Goal: Transaction & Acquisition: Purchase product/service

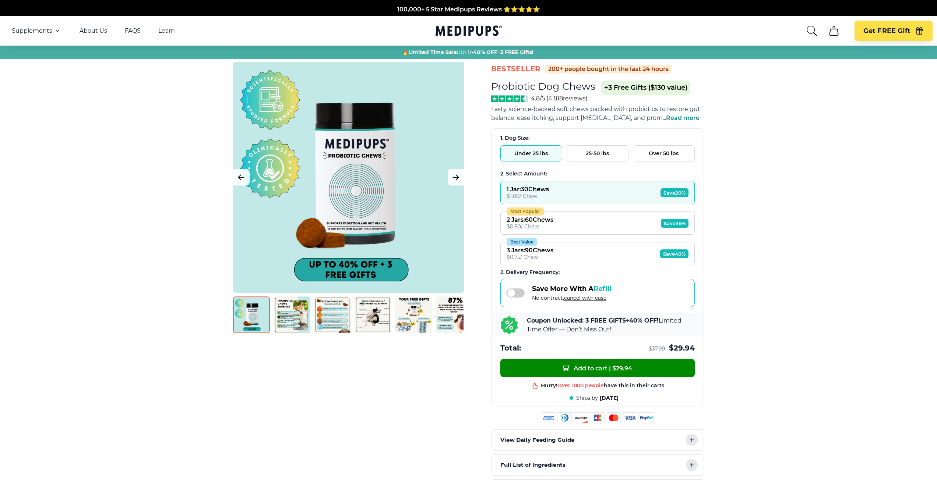
click at [681, 118] on span "Read more" at bounding box center [683, 117] width 34 height 7
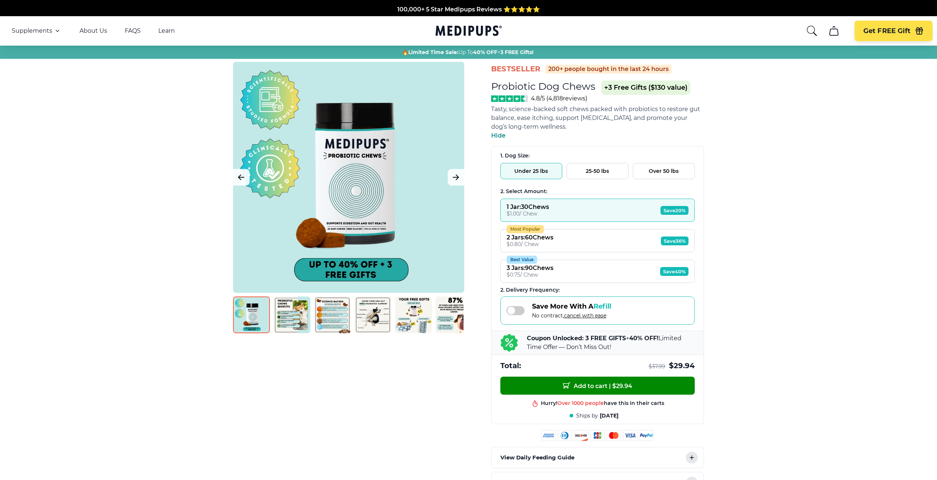
click at [291, 324] on img at bounding box center [292, 315] width 37 height 37
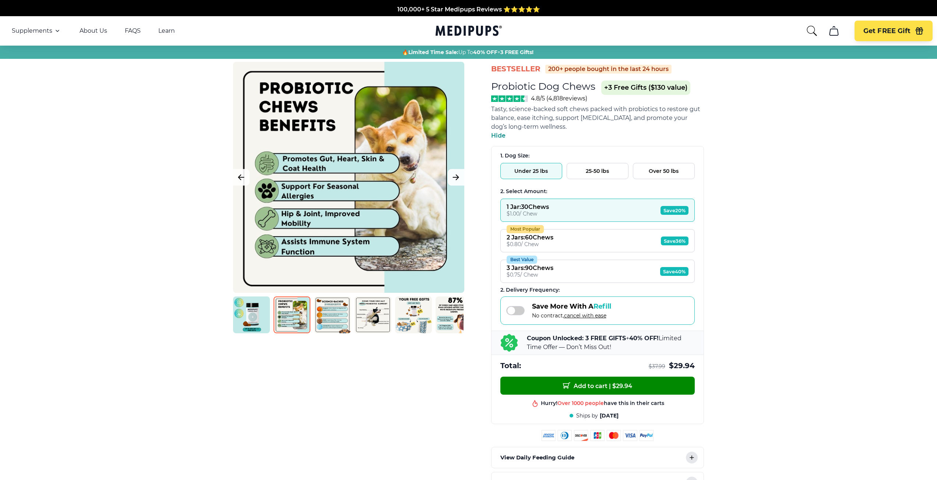
click at [331, 325] on img at bounding box center [332, 315] width 37 height 37
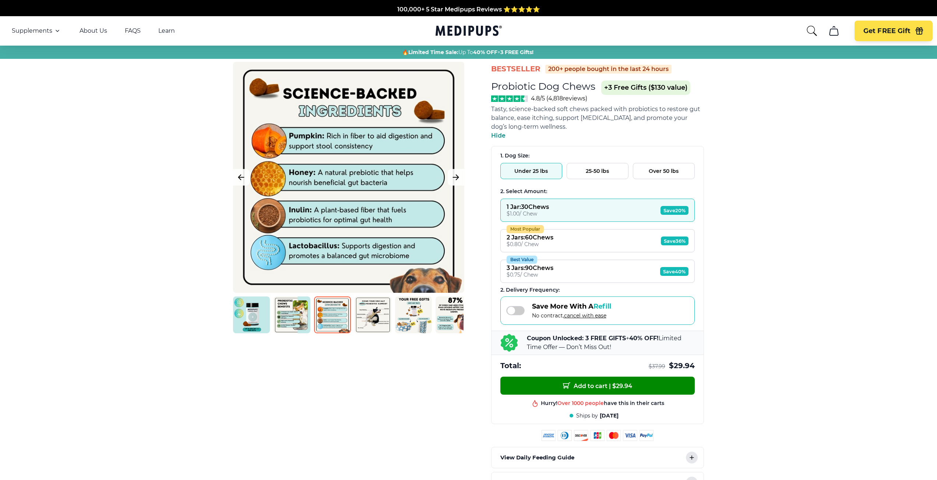
click at [370, 327] on img at bounding box center [373, 315] width 37 height 37
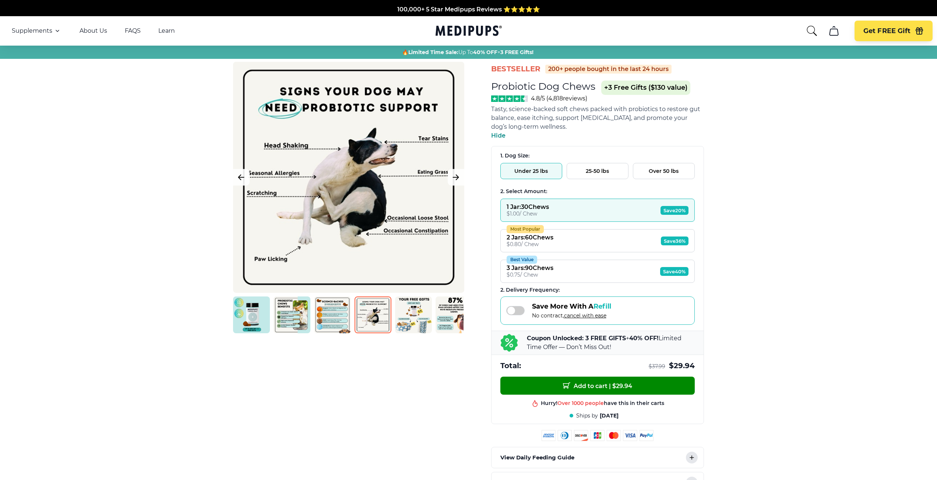
click at [409, 321] on img at bounding box center [413, 315] width 37 height 37
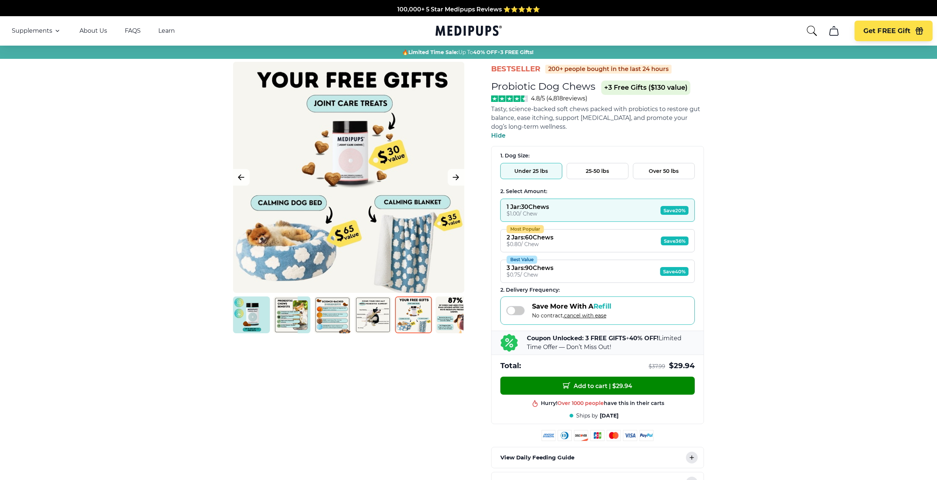
click at [451, 319] on img at bounding box center [454, 315] width 37 height 37
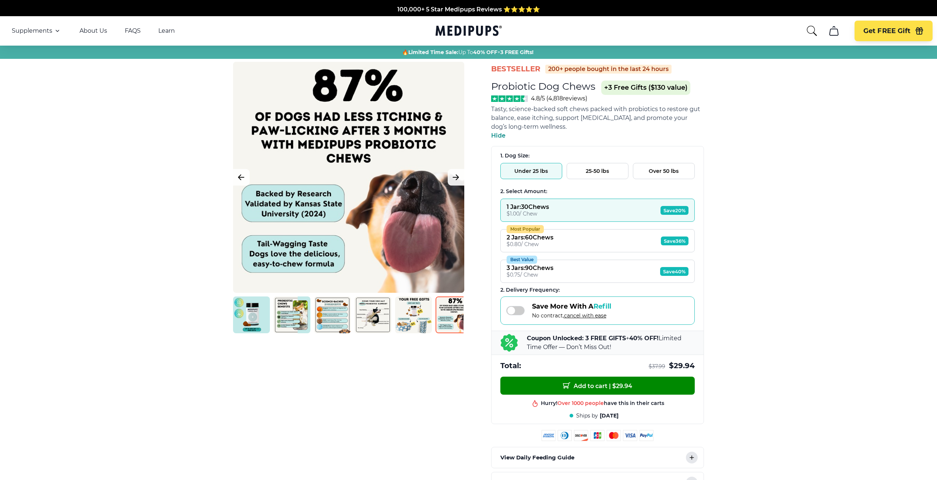
click at [450, 318] on img at bounding box center [454, 315] width 37 height 37
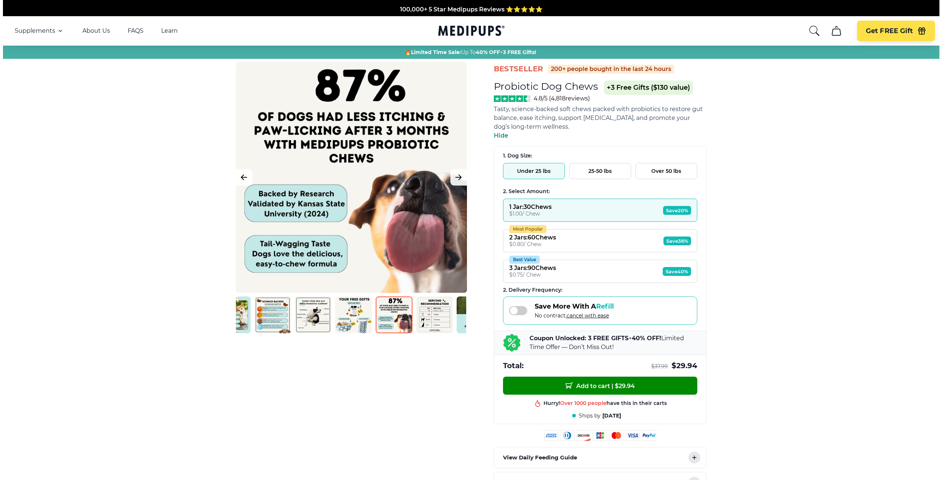
scroll to position [0, 90]
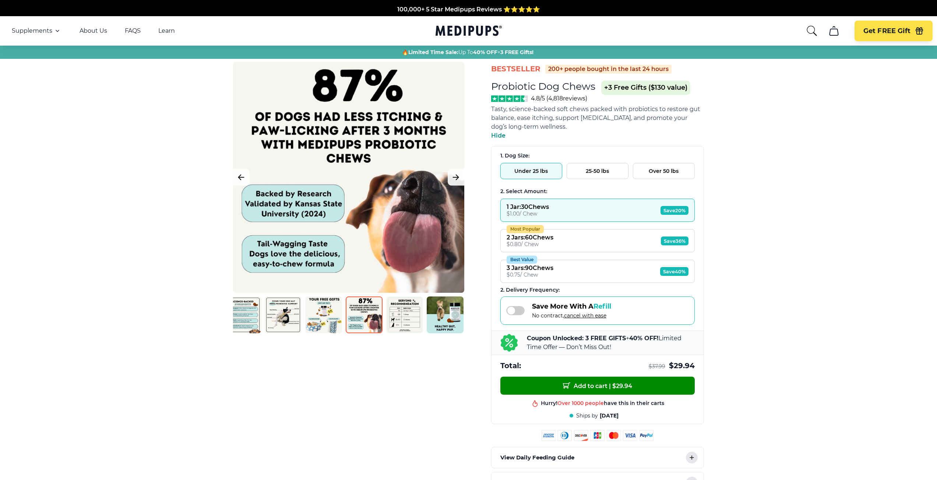
drag, startPoint x: 457, startPoint y: 314, endPoint x: 322, endPoint y: 306, distance: 134.6
click at [322, 306] on div at bounding box center [348, 315] width 230 height 37
click at [412, 320] on img at bounding box center [404, 315] width 37 height 37
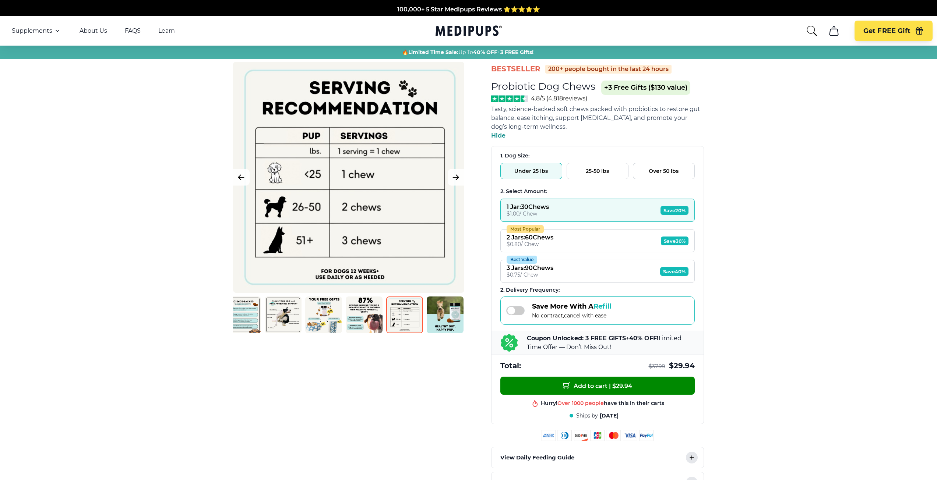
click at [437, 320] on img at bounding box center [445, 315] width 37 height 37
